Goal: Task Accomplishment & Management: Use online tool/utility

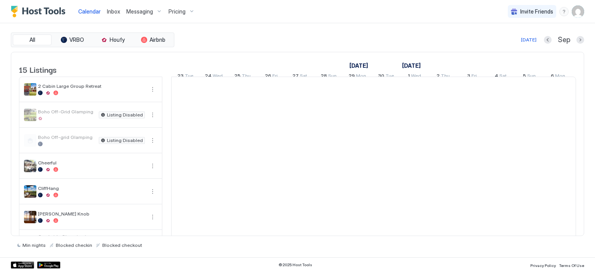
scroll to position [0, 430]
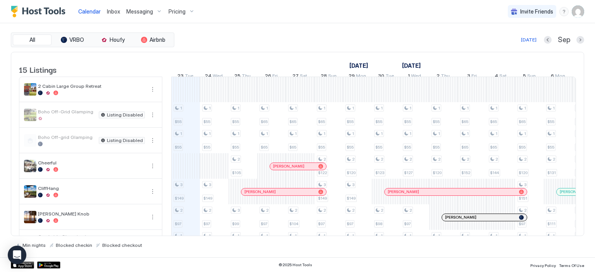
click at [578, 12] on img "User profile" at bounding box center [577, 11] width 12 height 12
click at [507, 42] on span "Settings" at bounding box center [507, 43] width 21 height 7
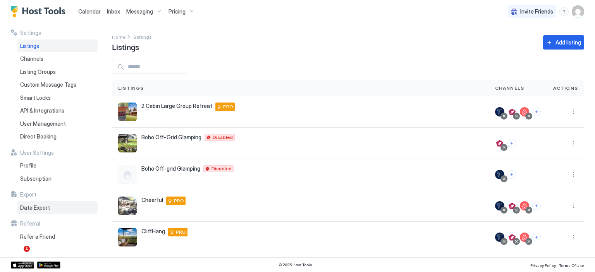
click at [50, 209] on div "Data Export" at bounding box center [57, 207] width 81 height 13
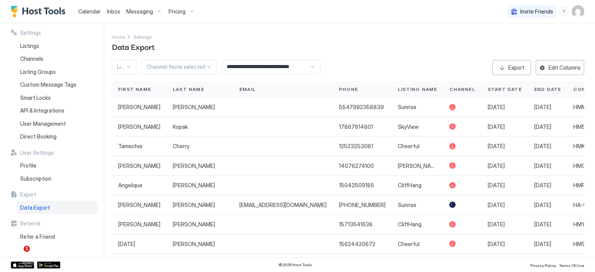
click at [196, 67] on div at bounding box center [175, 66] width 59 height 7
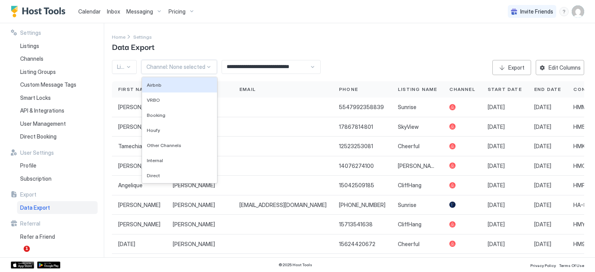
click at [130, 67] on div at bounding box center [128, 67] width 6 height 6
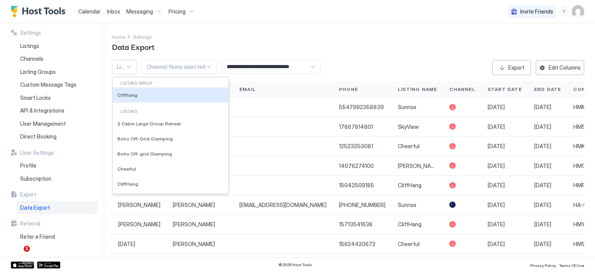
scroll to position [102, 0]
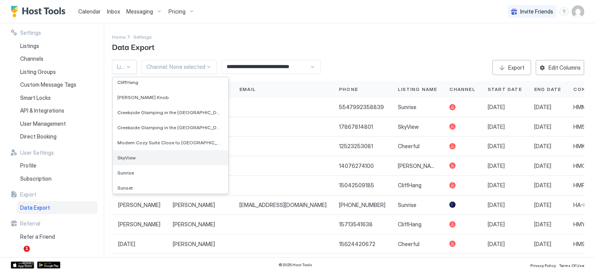
click at [204, 161] on div "SkyView" at bounding box center [170, 157] width 115 height 15
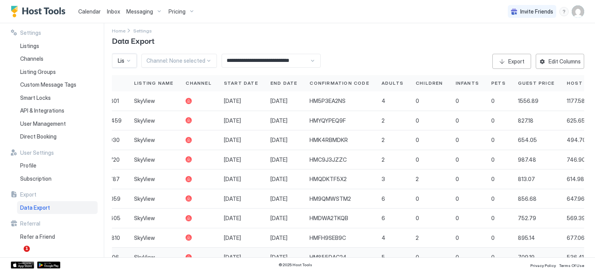
scroll to position [68, 0]
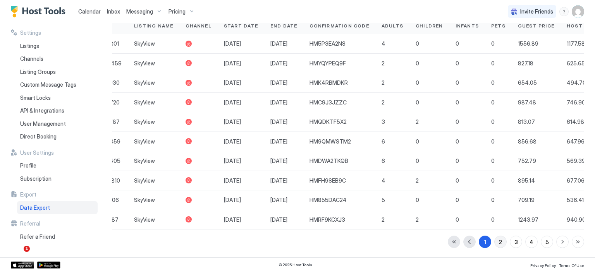
click at [498, 243] on button "2" at bounding box center [500, 242] width 12 height 12
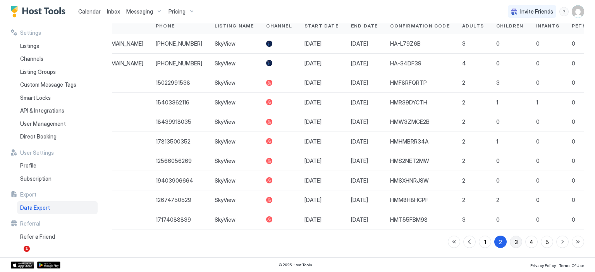
click at [514, 244] on div "3" at bounding box center [515, 242] width 3 height 8
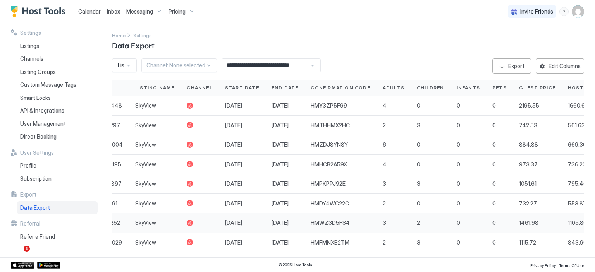
scroll to position [0, 0]
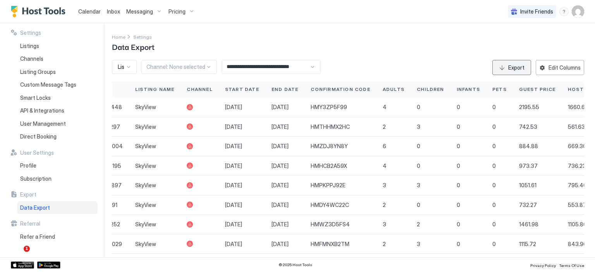
click at [512, 70] on div "Export" at bounding box center [516, 67] width 16 height 8
click at [25, 250] on span "1" at bounding box center [27, 248] width 7 height 7
